Goal: Communication & Community: Answer question/provide support

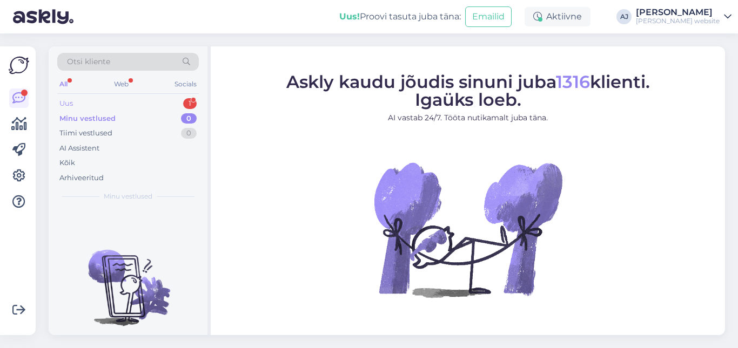
click at [74, 99] on div "Uus 1" at bounding box center [127, 103] width 141 height 15
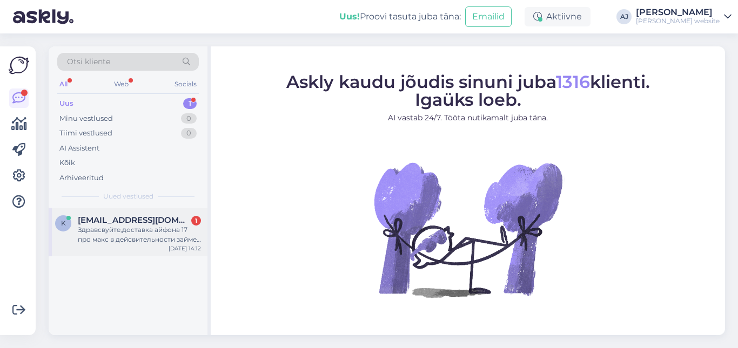
click at [111, 227] on div "Здравсвуйте,доставка айфона 17 про макс в дейсвительности займет от 1 до 5 дней…" at bounding box center [139, 234] width 123 height 19
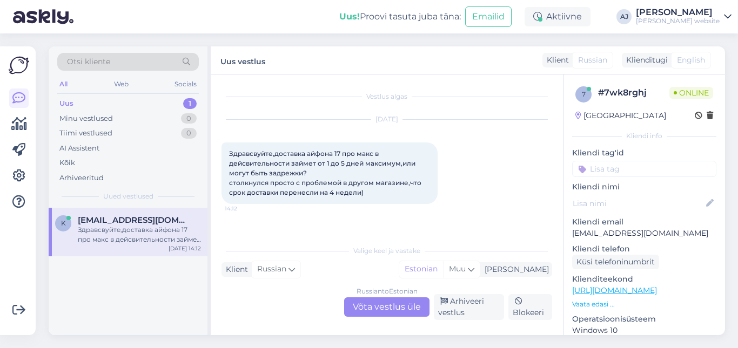
click at [373, 310] on div "Russian to Estonian Võta vestlus üle" at bounding box center [386, 307] width 85 height 19
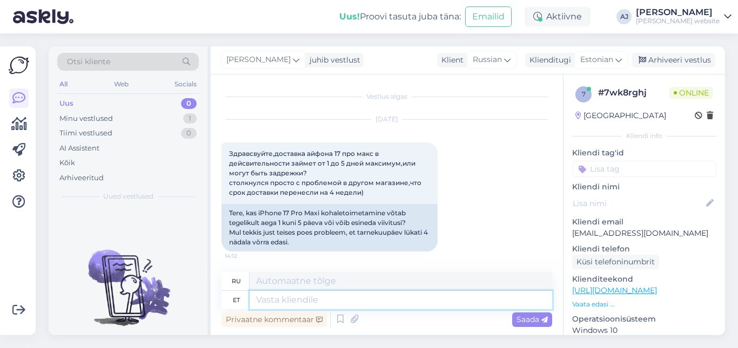
click at [266, 302] on textarea at bounding box center [400, 300] width 302 height 18
type textarea "Tere"
type textarea "Привет"
type textarea "Tere päevast"
type textarea "Добрый день"
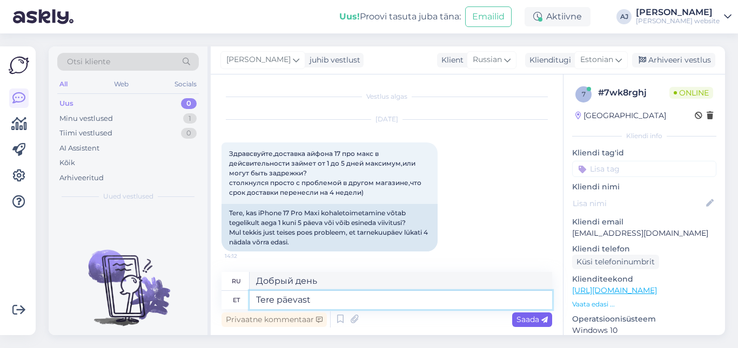
type textarea "Tere päevast"
click at [525, 320] on span "Saada" at bounding box center [531, 320] width 31 height 10
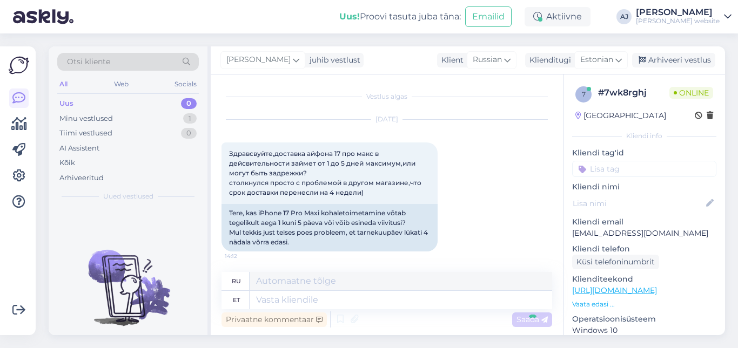
scroll to position [66, 0]
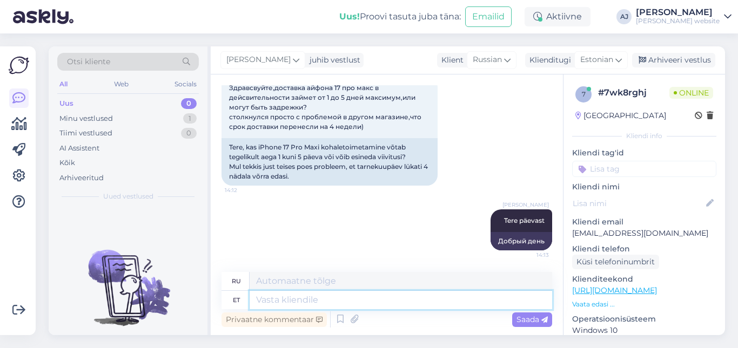
click at [287, 303] on textarea at bounding box center [400, 300] width 302 height 18
type textarea "Mitte e"
type textarea "Нет"
type textarea "Mitte enne"
type textarea "Не раньше"
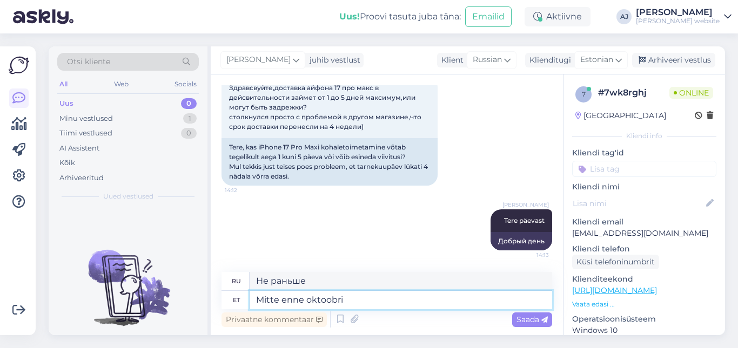
type textarea "Mitte enne oktoobri a"
type textarea "Не раньше октября."
type textarea "Mitte enne oktoobri algus"
type textarea "Не раньше начала октября."
type textarea "Mitte enne oktoobri algust ilmselt"
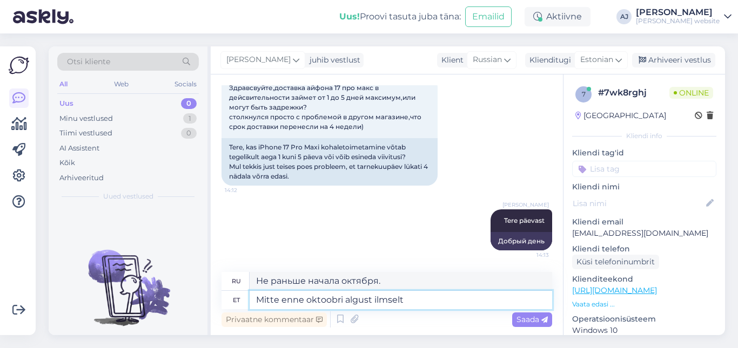
type textarea "Вероятно, не раньше начала октября."
type textarea "Mitte enne oktoobri algust ilmselt"
click at [522, 317] on span "Saada" at bounding box center [531, 320] width 31 height 10
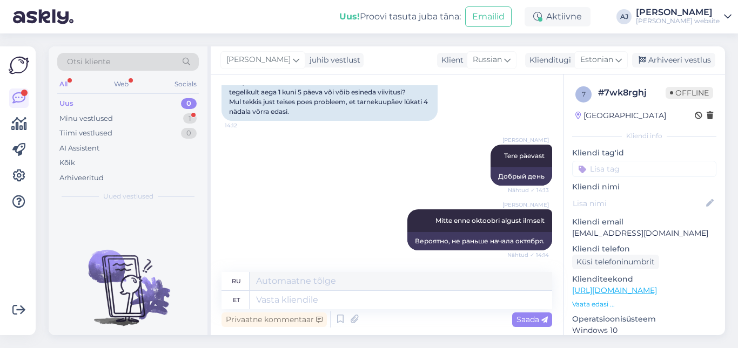
scroll to position [195, 0]
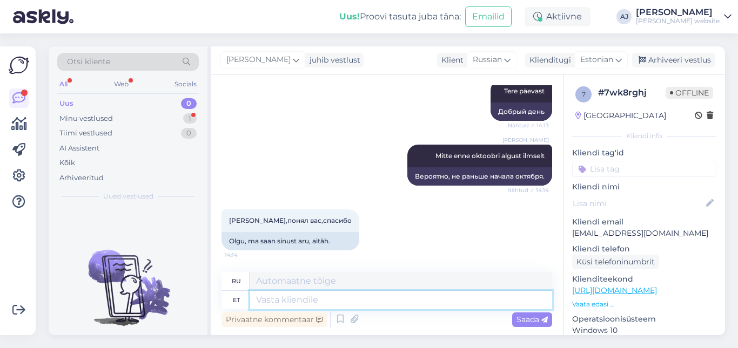
click at [262, 302] on textarea at bounding box center [400, 300] width 302 height 18
type textarea ":)"
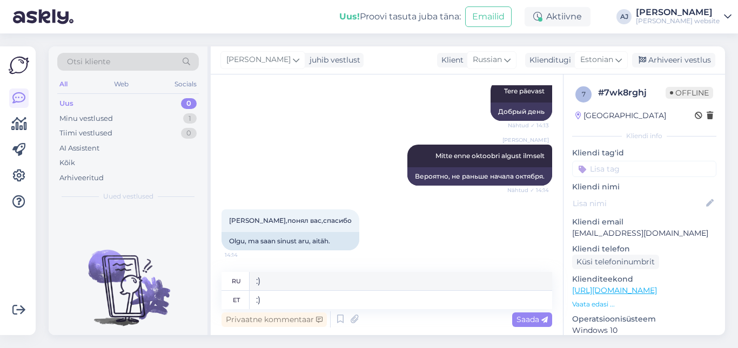
click at [526, 319] on span "Saada" at bounding box center [531, 320] width 31 height 10
